Goal: Find contact information: Find contact information

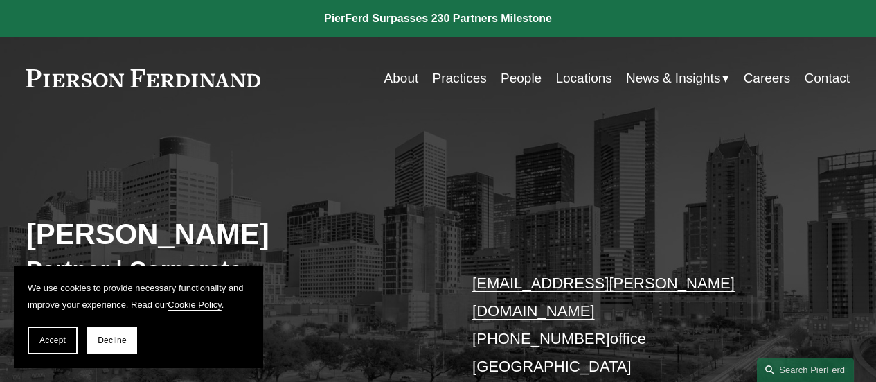
click at [509, 80] on link "People" at bounding box center [521, 78] width 41 height 26
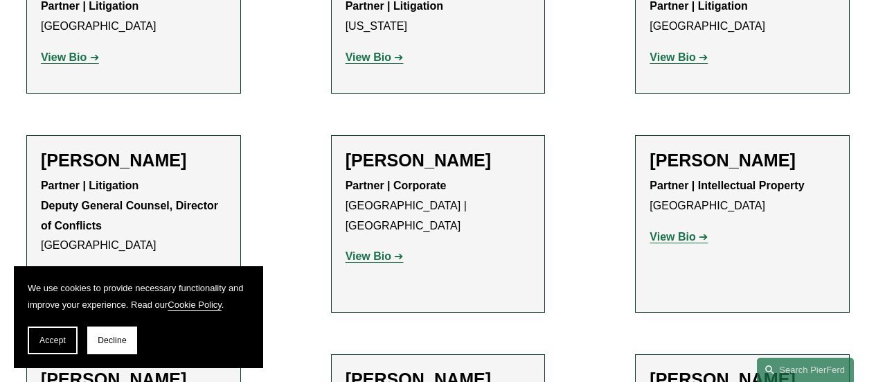
scroll to position [14888, 0]
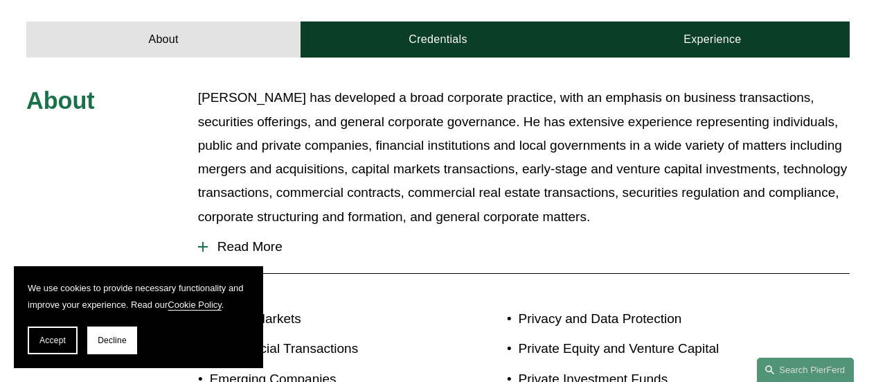
scroll to position [491, 0]
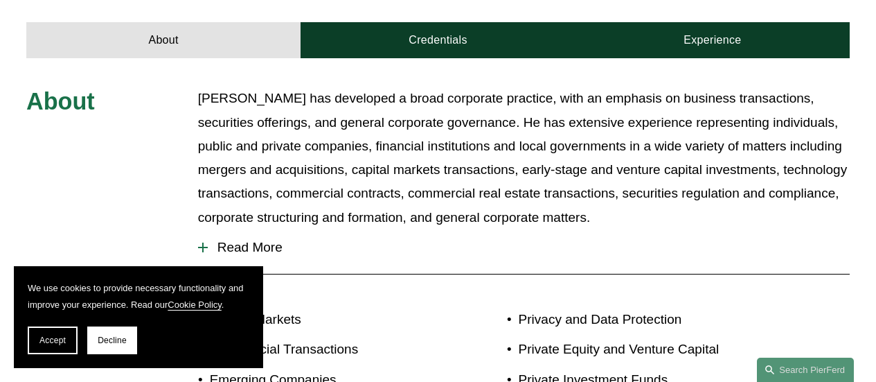
click at [262, 240] on span "Read More" at bounding box center [529, 247] width 642 height 15
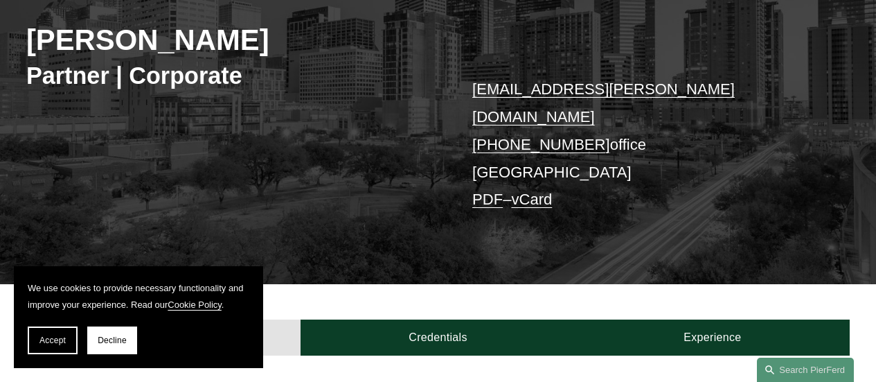
scroll to position [192, 0]
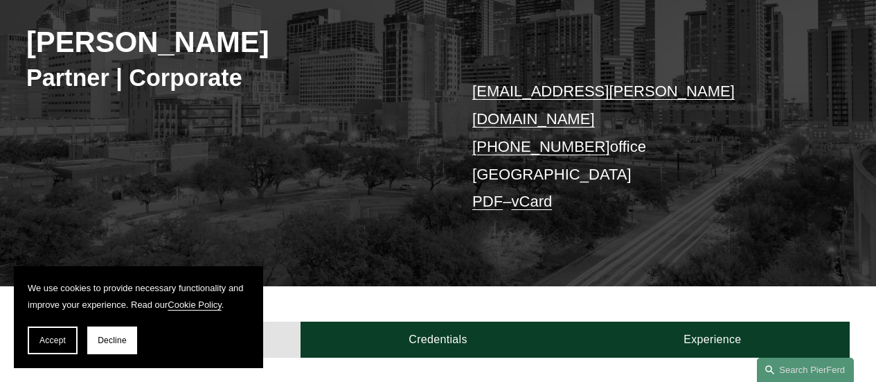
click at [486, 193] on link "PDF" at bounding box center [487, 201] width 30 height 17
